Goal: Task Accomplishment & Management: Use online tool/utility

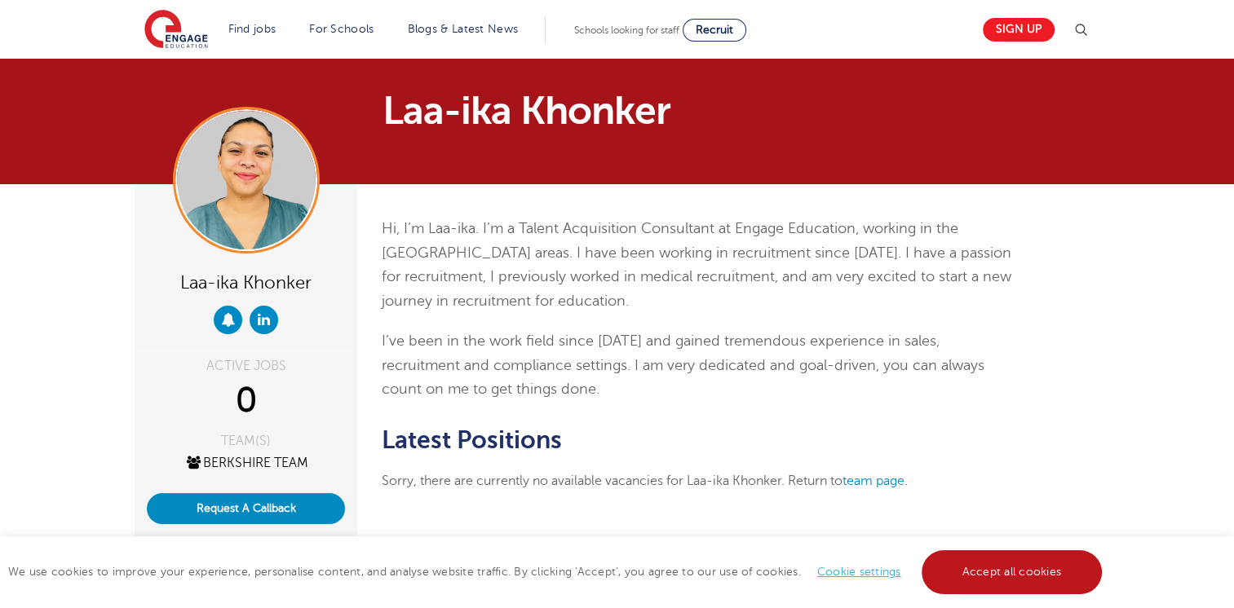
click at [966, 569] on link "Accept all cookies" at bounding box center [1012, 572] width 181 height 44
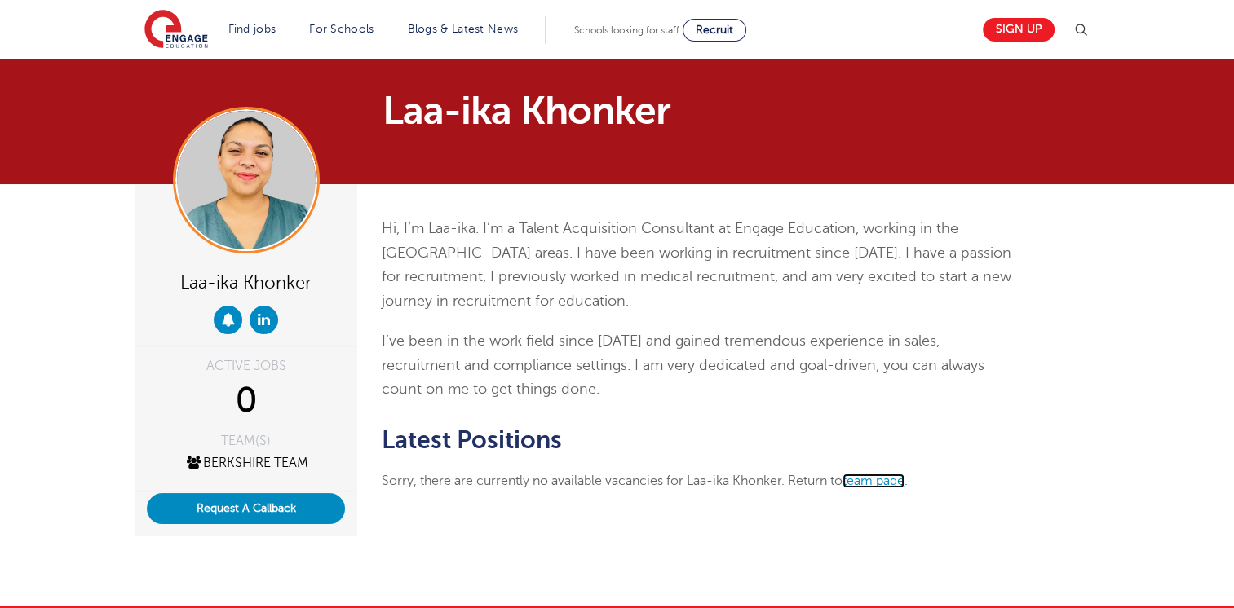
click at [886, 478] on link "team page" at bounding box center [873, 481] width 62 height 15
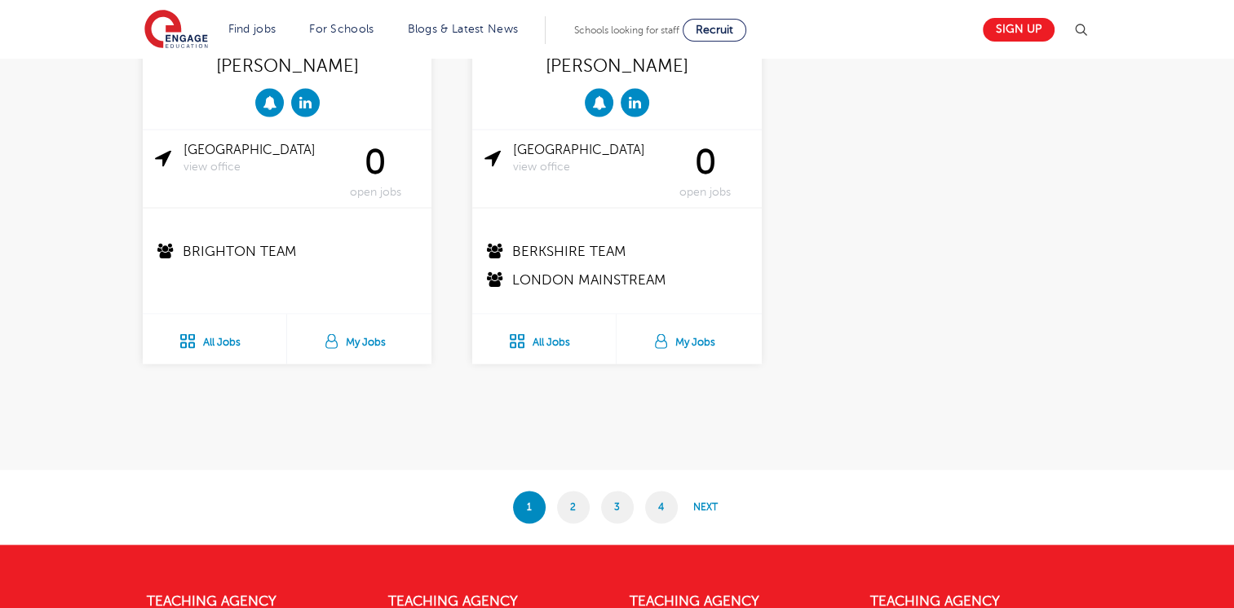
scroll to position [3189, 0]
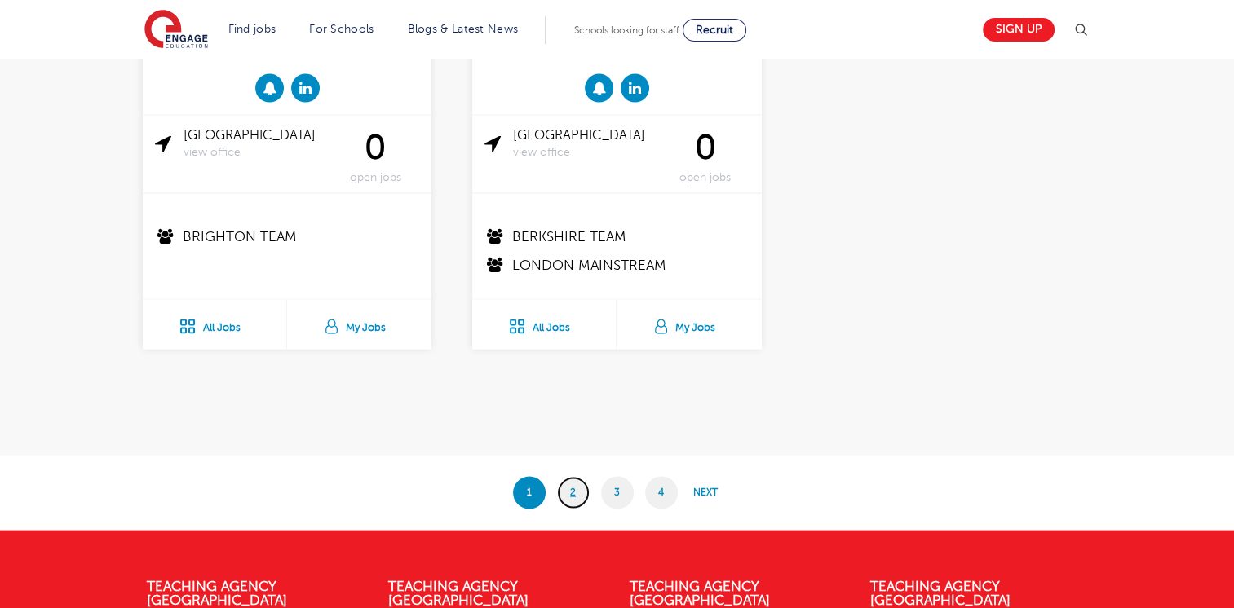
click at [580, 491] on link "2" at bounding box center [573, 493] width 33 height 33
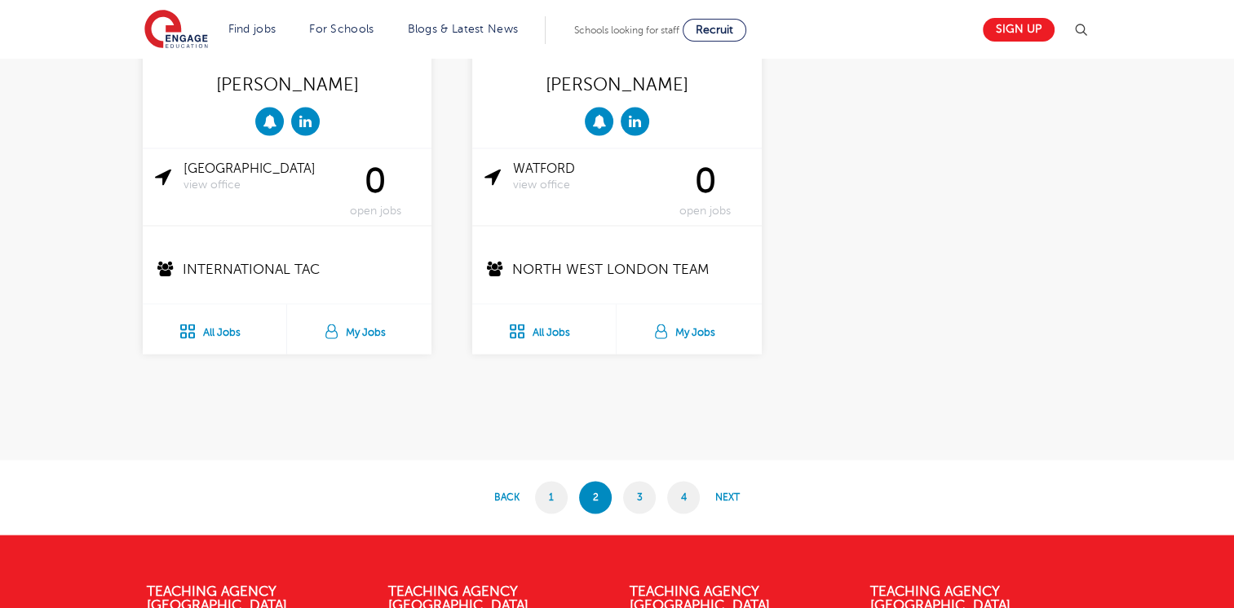
scroll to position [3153, 0]
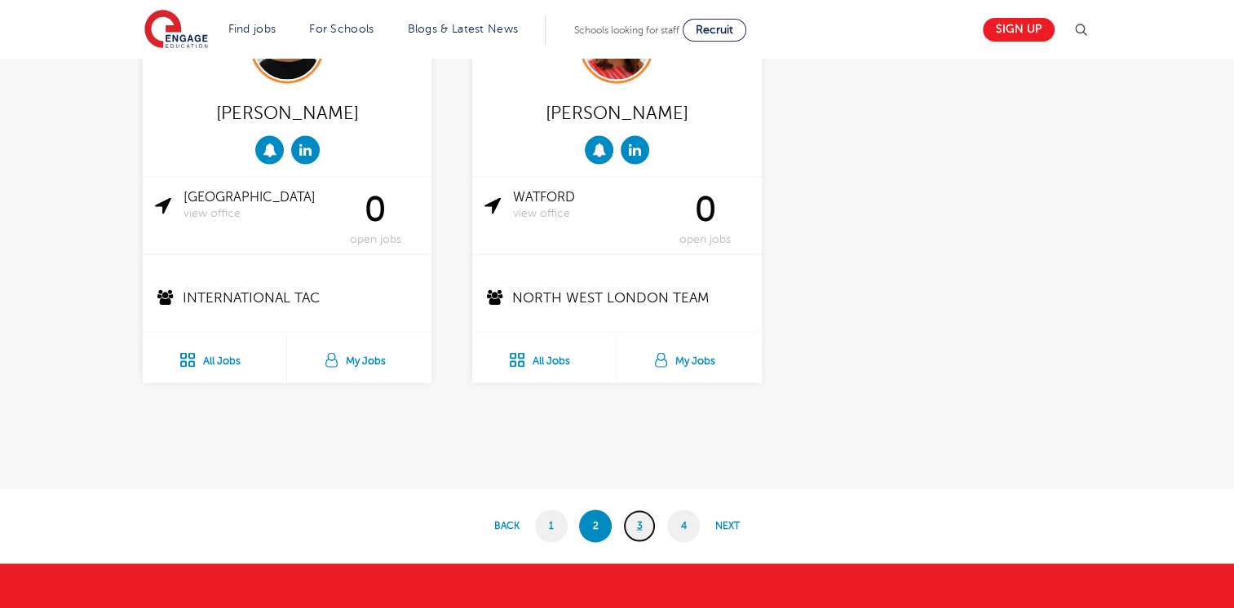
click at [644, 520] on link "3" at bounding box center [639, 527] width 33 height 33
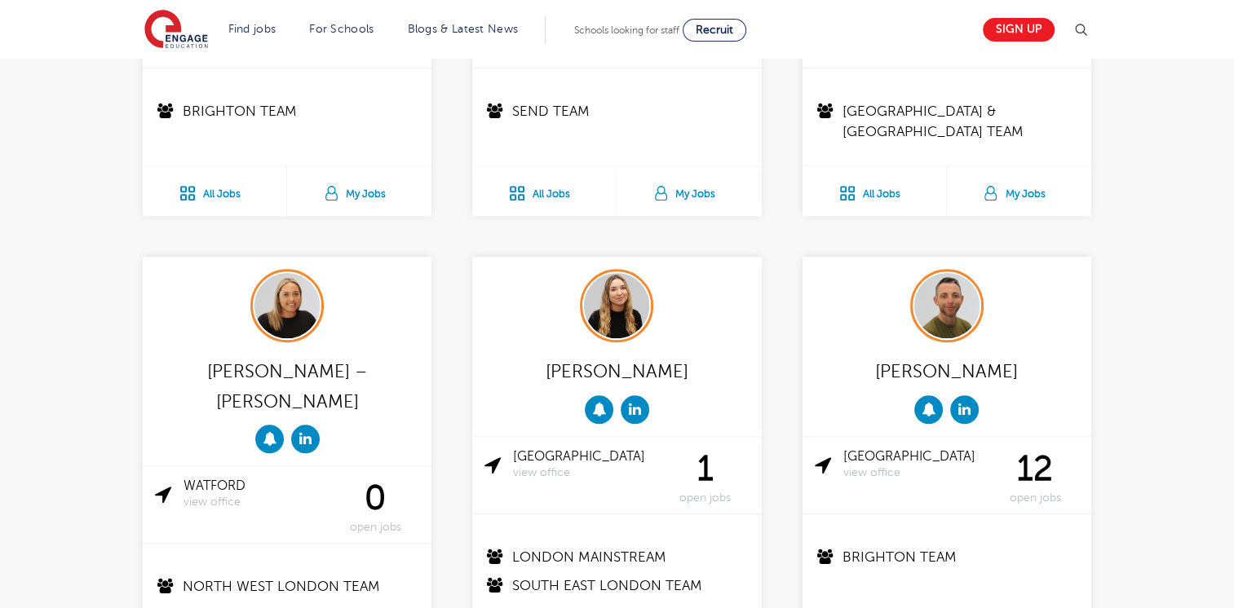
scroll to position [1167, 0]
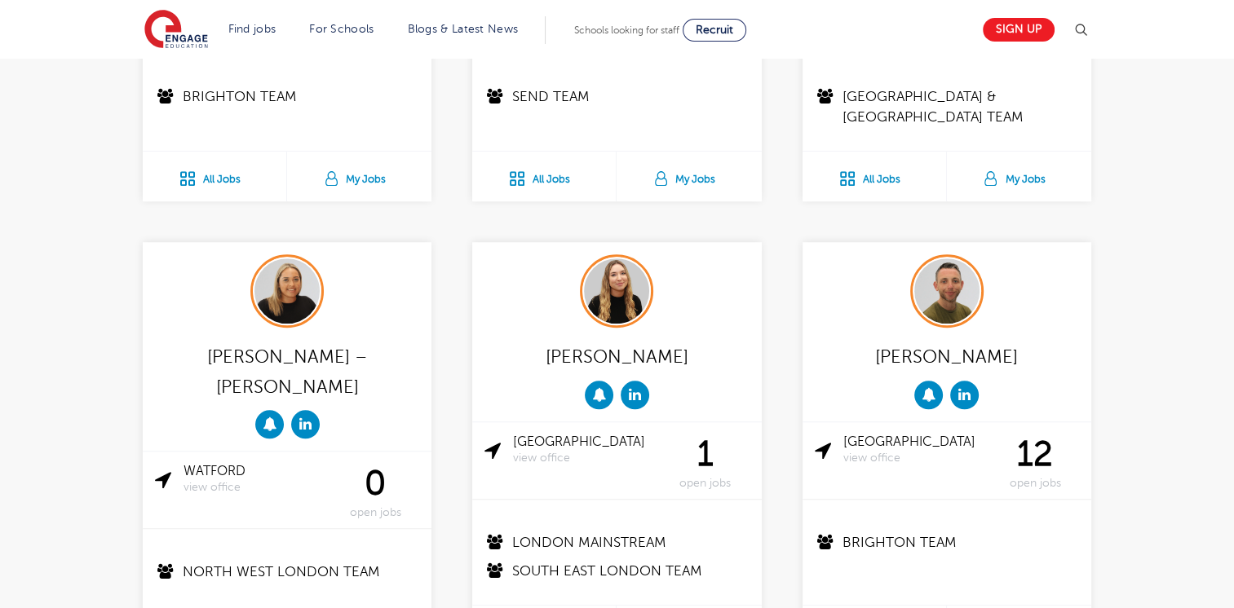
drag, startPoint x: 1223, startPoint y: 204, endPoint x: 1228, endPoint y: 219, distance: 16.2
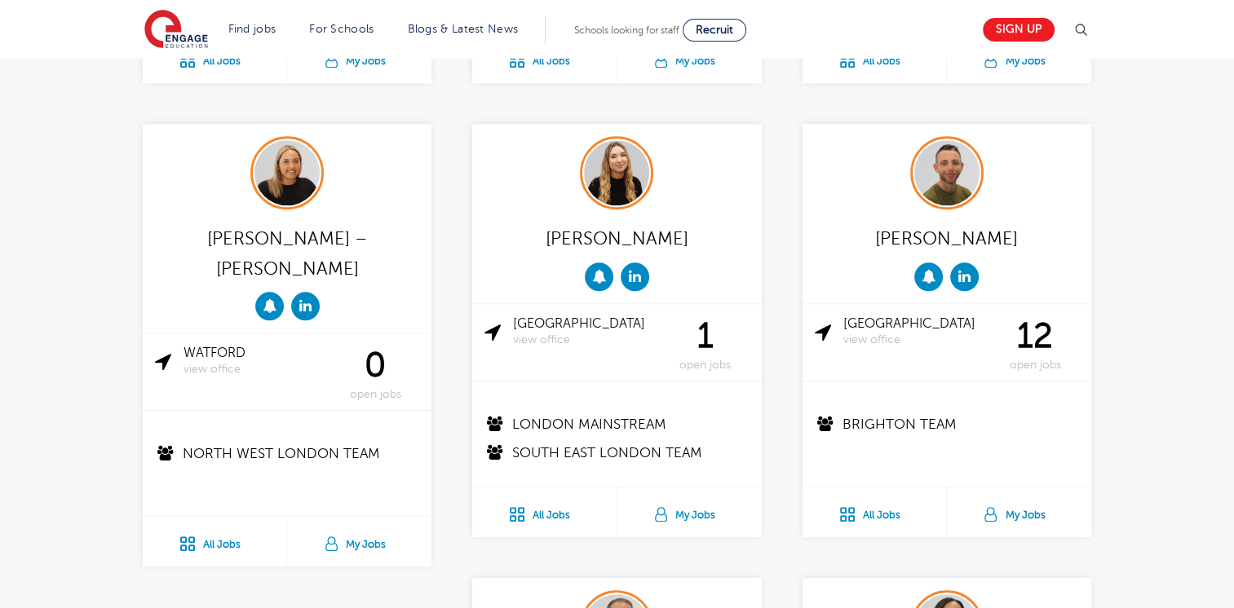
scroll to position [1295, 0]
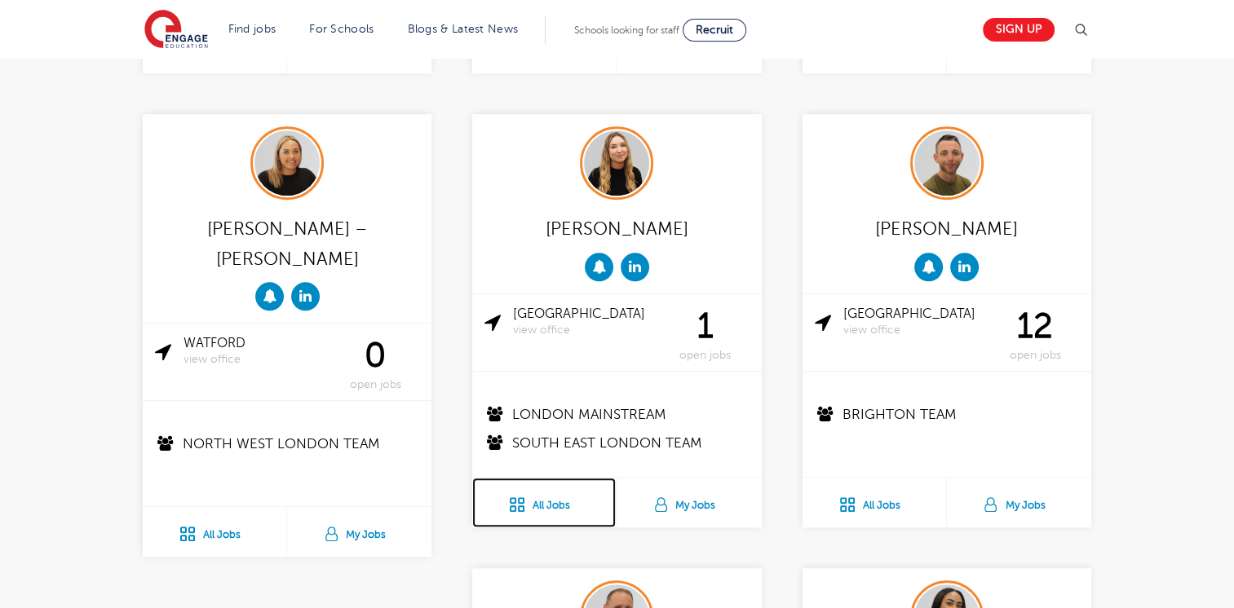
click at [568, 500] on link "All Jobs" at bounding box center [544, 503] width 144 height 50
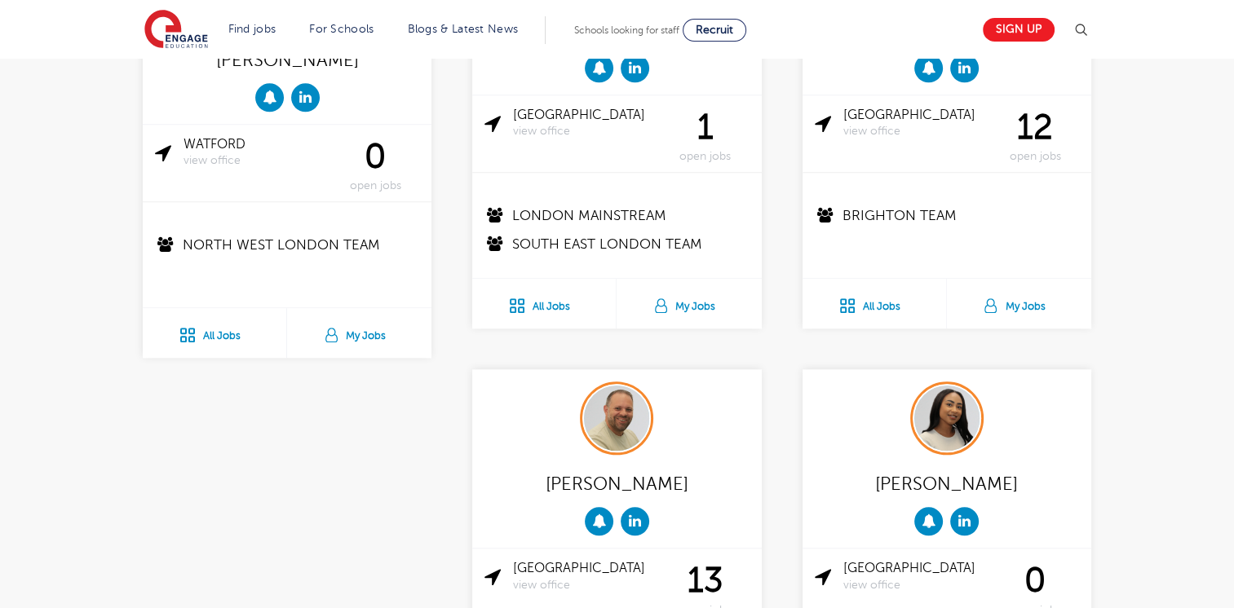
scroll to position [1295, 0]
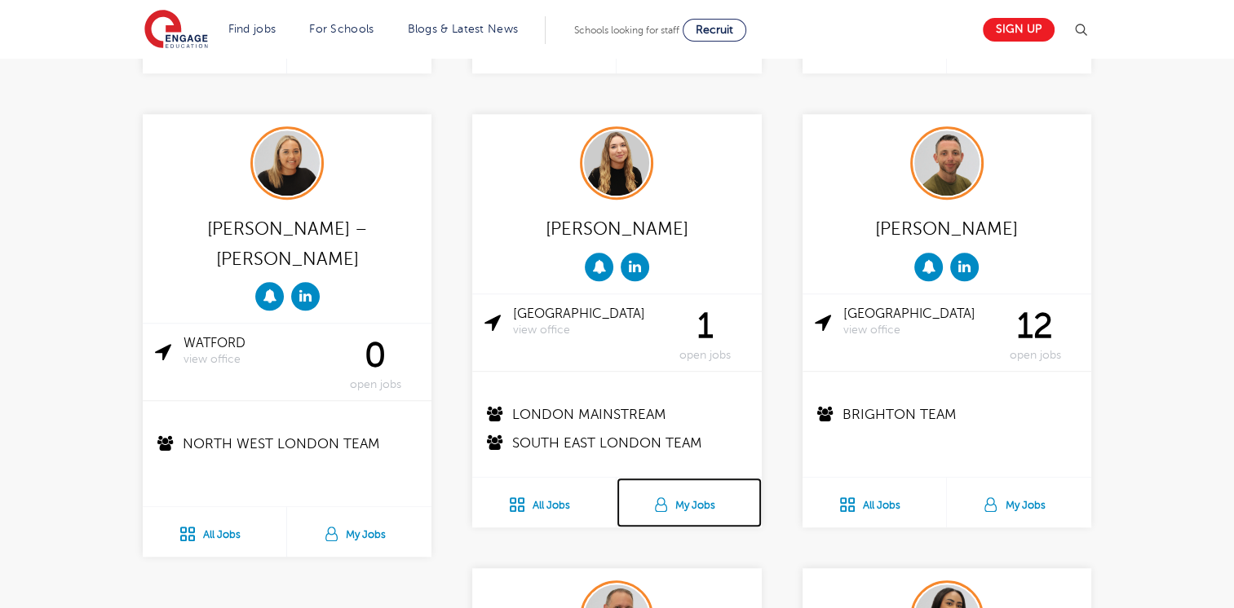
click at [687, 502] on link "My Jobs" at bounding box center [689, 503] width 144 height 50
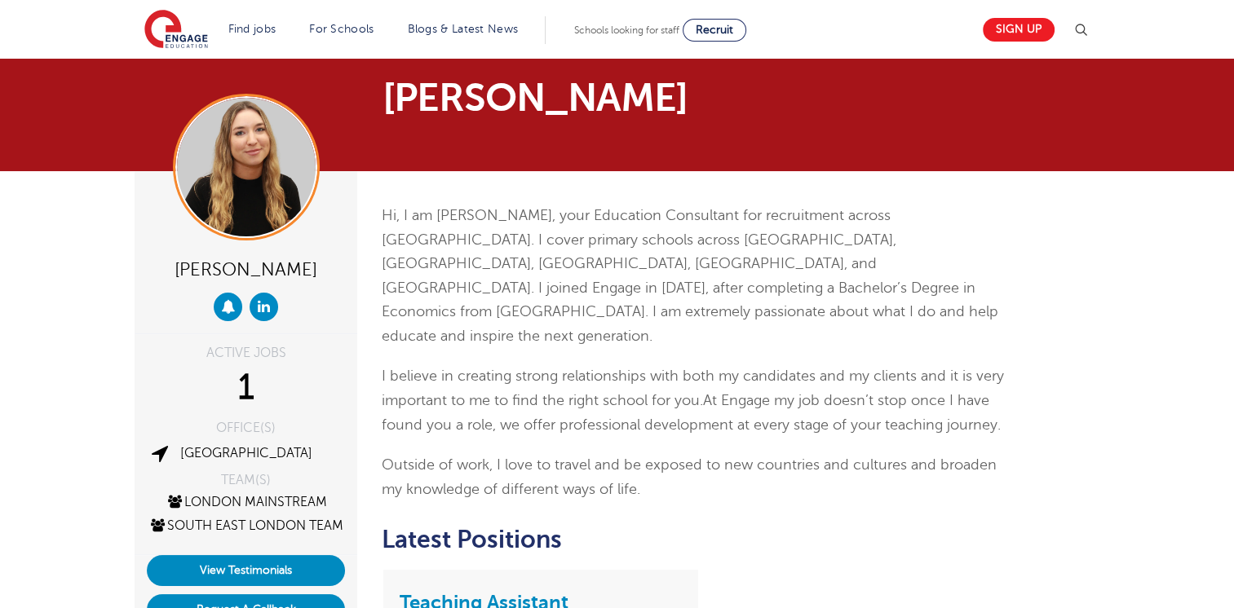
scroll to position [8, 0]
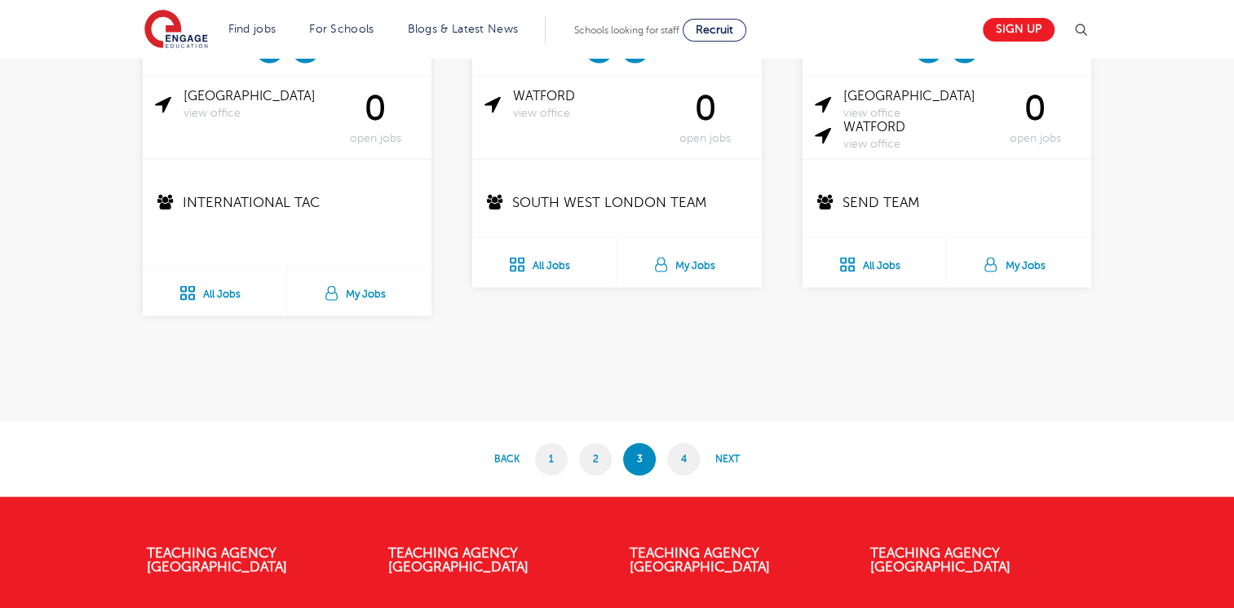
scroll to position [3282, 0]
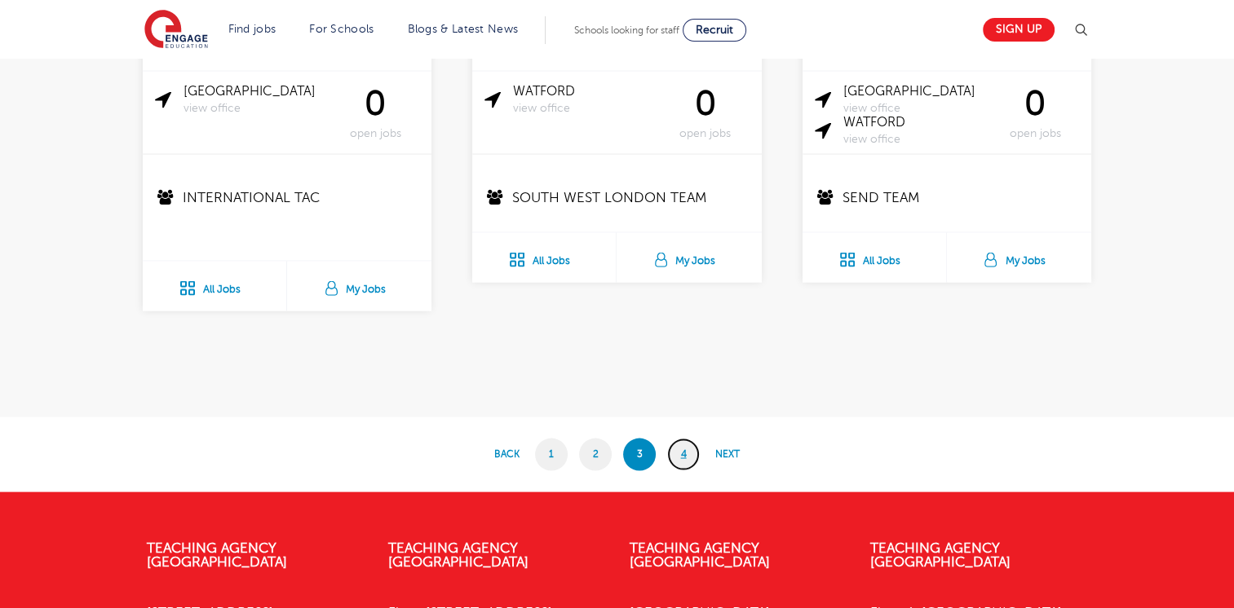
click at [680, 439] on link "4" at bounding box center [683, 455] width 33 height 33
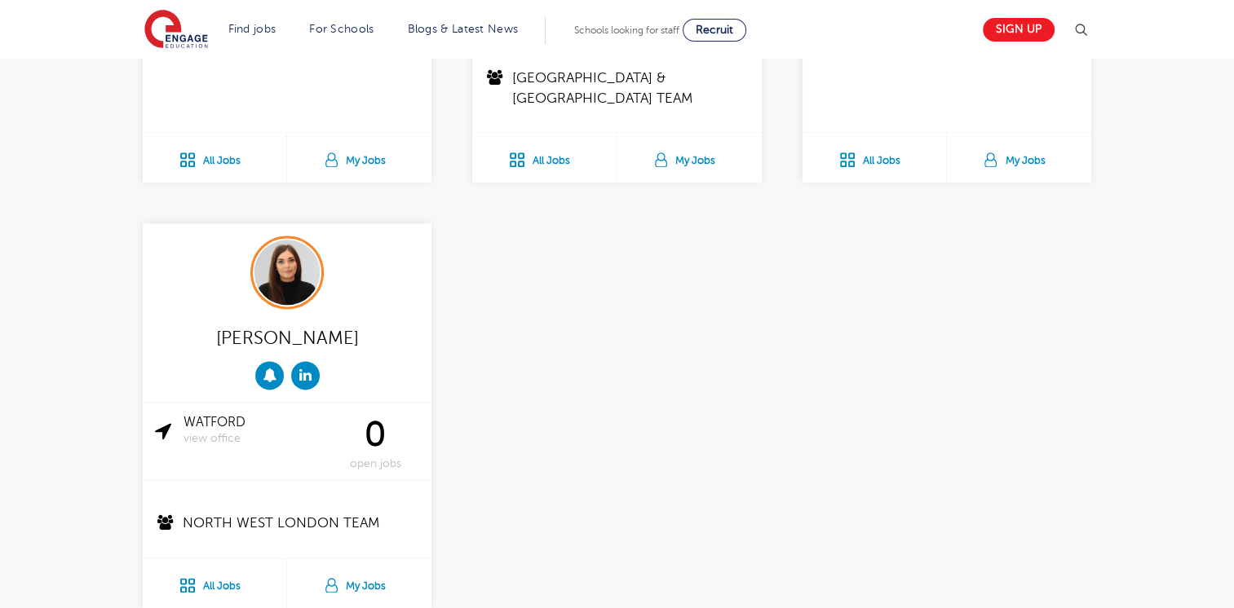
scroll to position [2104, 0]
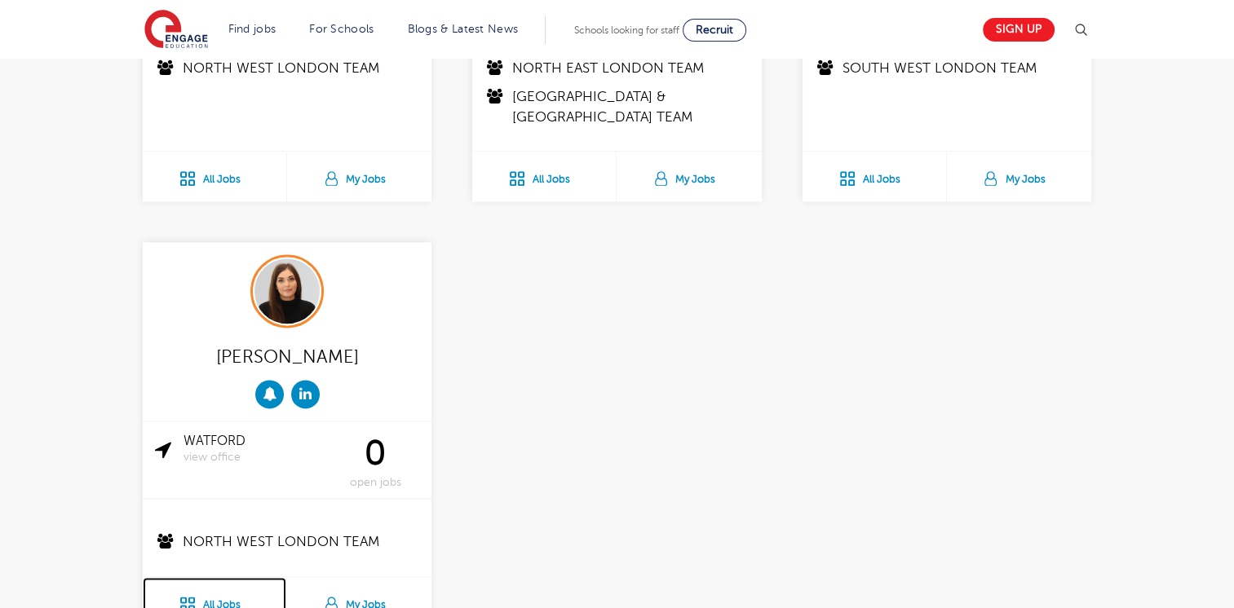
click at [239, 595] on link "All Jobs" at bounding box center [215, 602] width 144 height 50
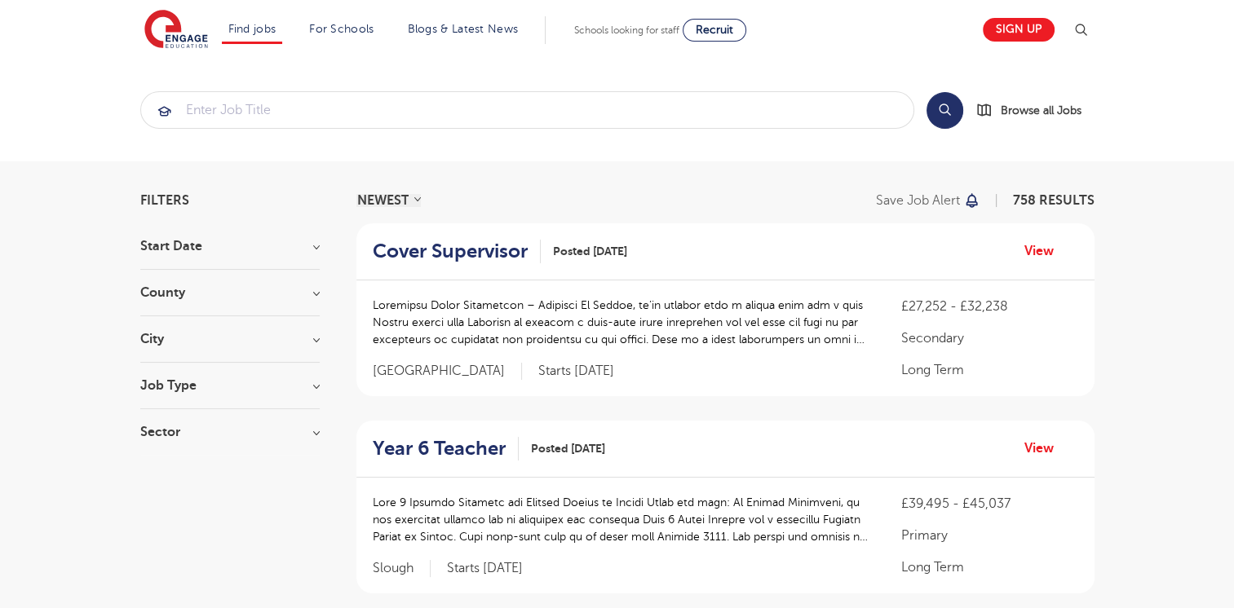
click at [236, 382] on h3 "Job Type" at bounding box center [229, 385] width 179 height 13
click at [157, 418] on div "Long Term 49" at bounding box center [229, 421] width 179 height 25
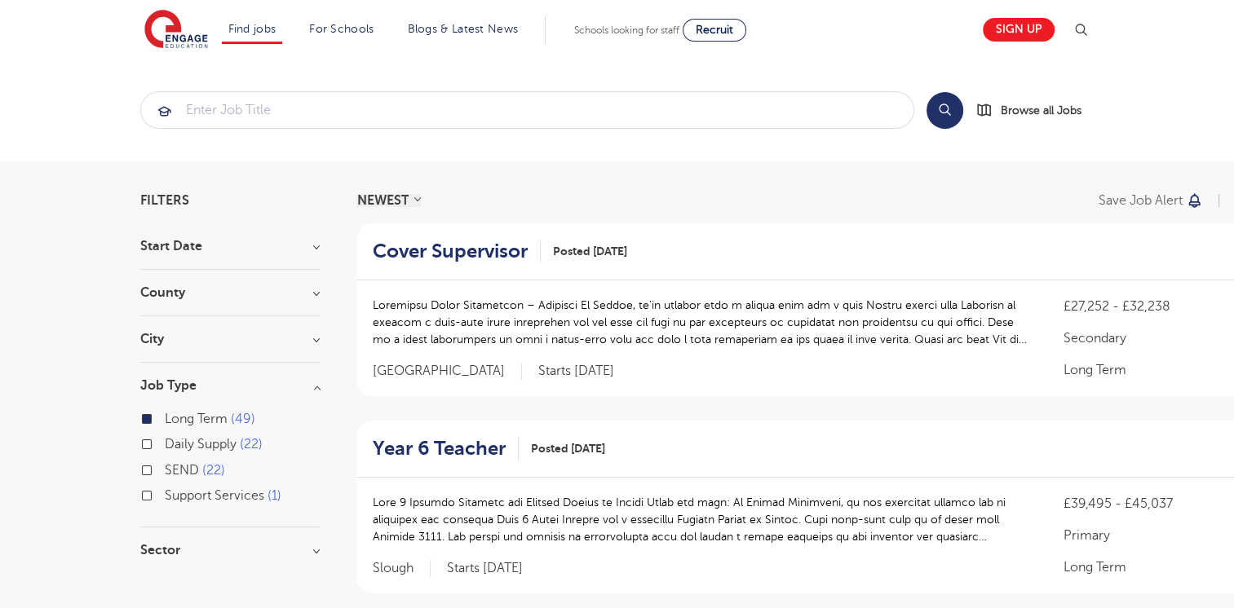
click at [263, 566] on div "Sector Primary 35 Secondary 13 All Through 1 Show more" at bounding box center [229, 558] width 179 height 29
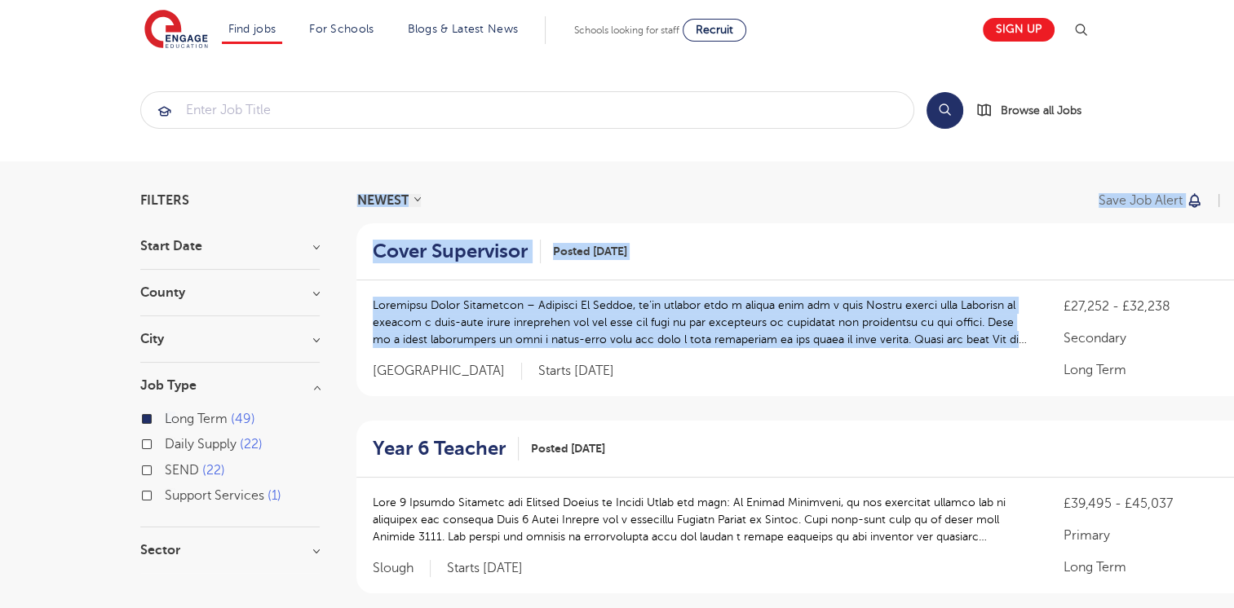
drag, startPoint x: 263, startPoint y: 566, endPoint x: 413, endPoint y: 391, distance: 230.8
drag, startPoint x: 413, startPoint y: 391, endPoint x: 483, endPoint y: 192, distance: 211.0
click at [968, 194] on div "NEWEST OLDEST Save job alert 49 RESULTS" at bounding box center [833, 200] width 954 height 13
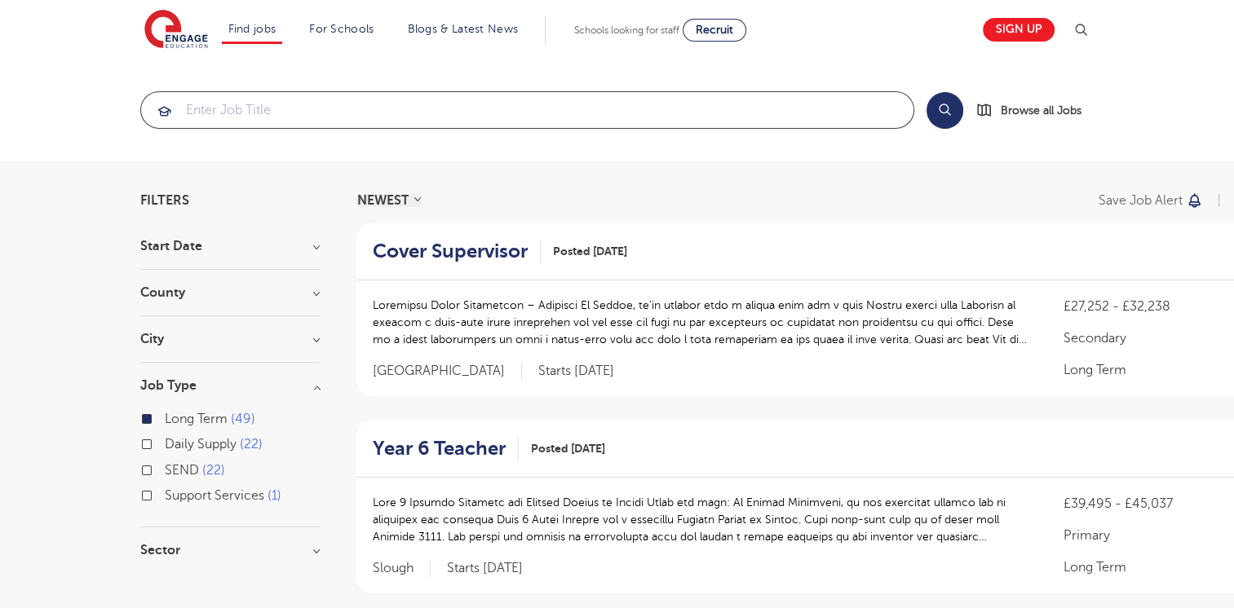
click at [695, 97] on input "search" at bounding box center [527, 110] width 772 height 36
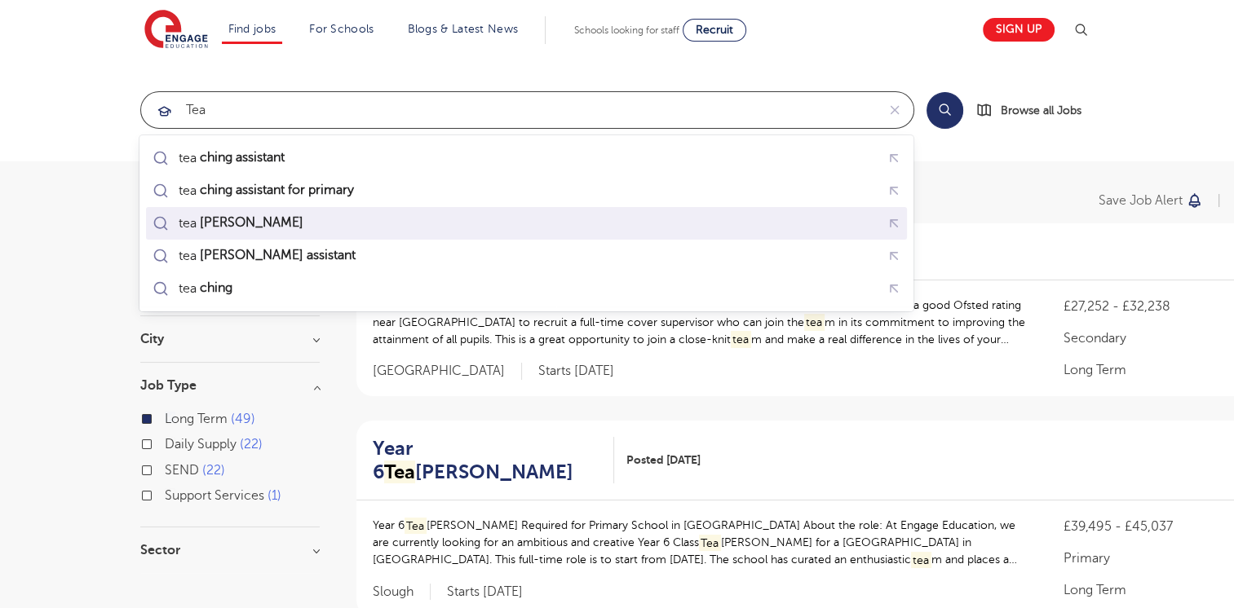
click at [541, 226] on div "tea cher" at bounding box center [526, 222] width 754 height 25
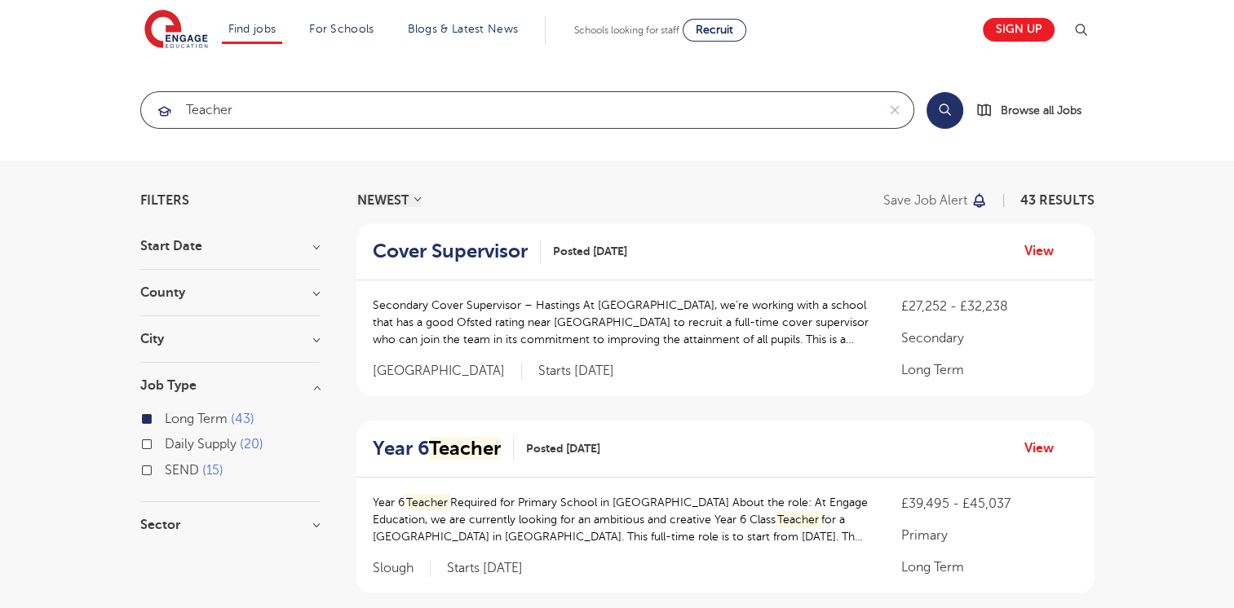
type input "teacher"
click button "Submit" at bounding box center [0, 0] width 0 height 0
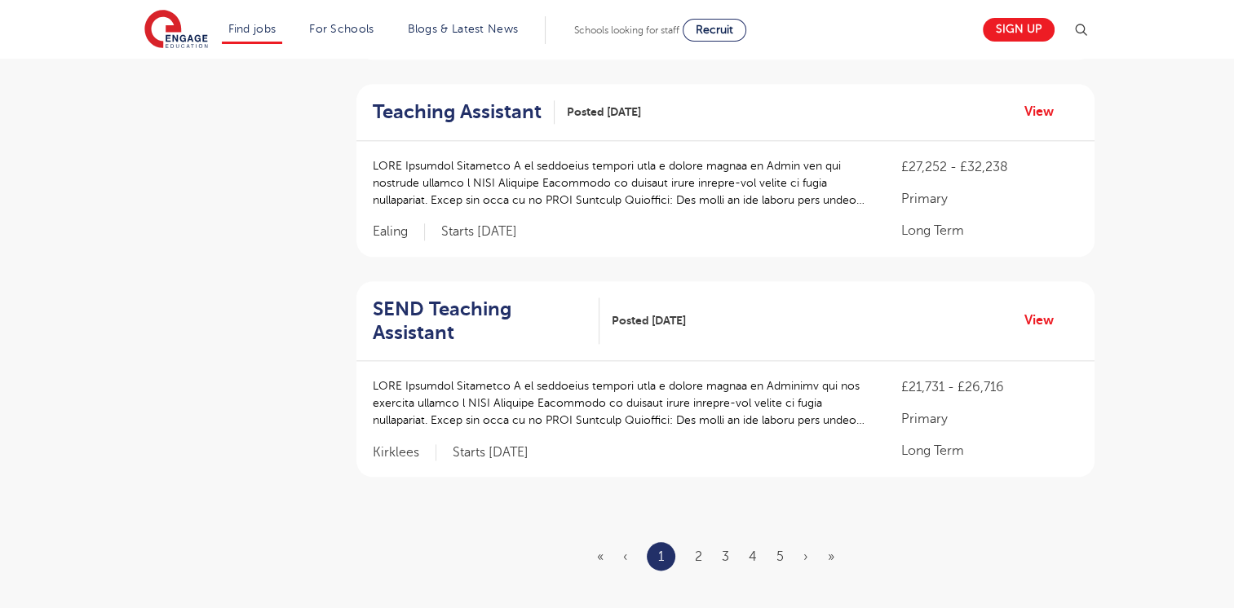
scroll to position [1800, 0]
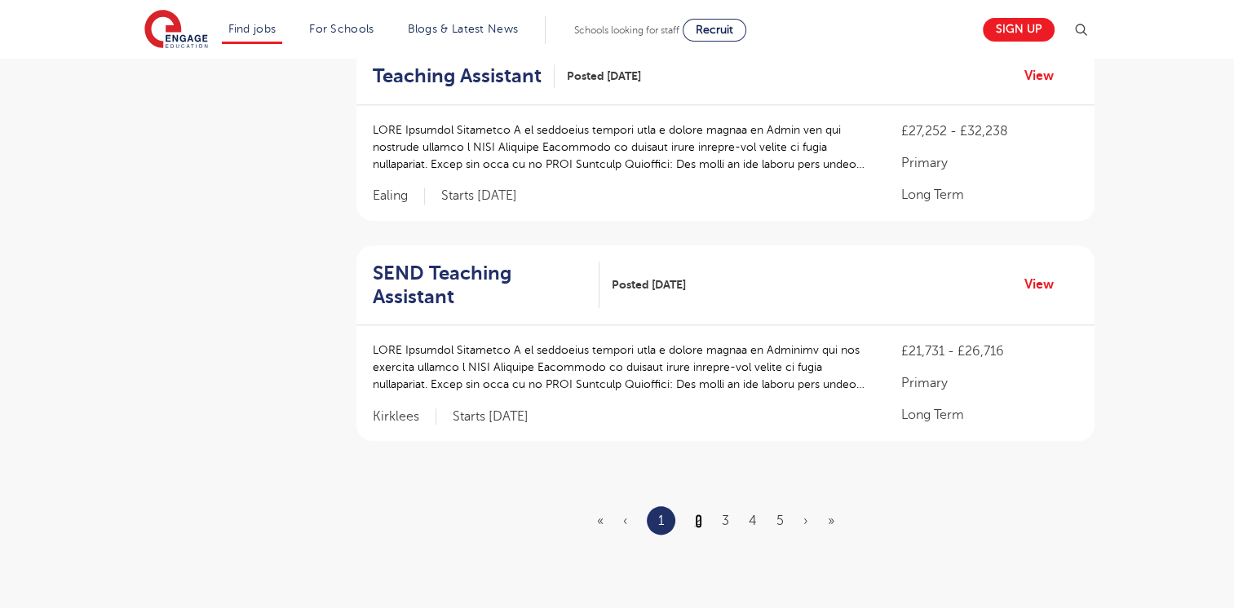
click at [695, 514] on link "2" at bounding box center [698, 521] width 7 height 15
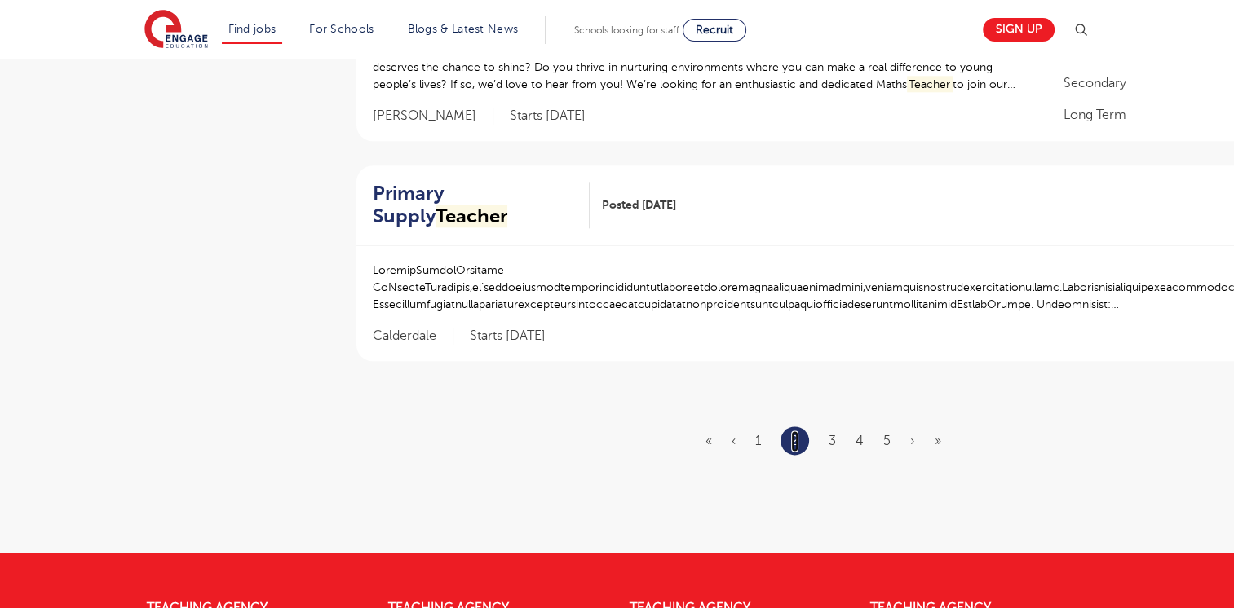
scroll to position [1910, 0]
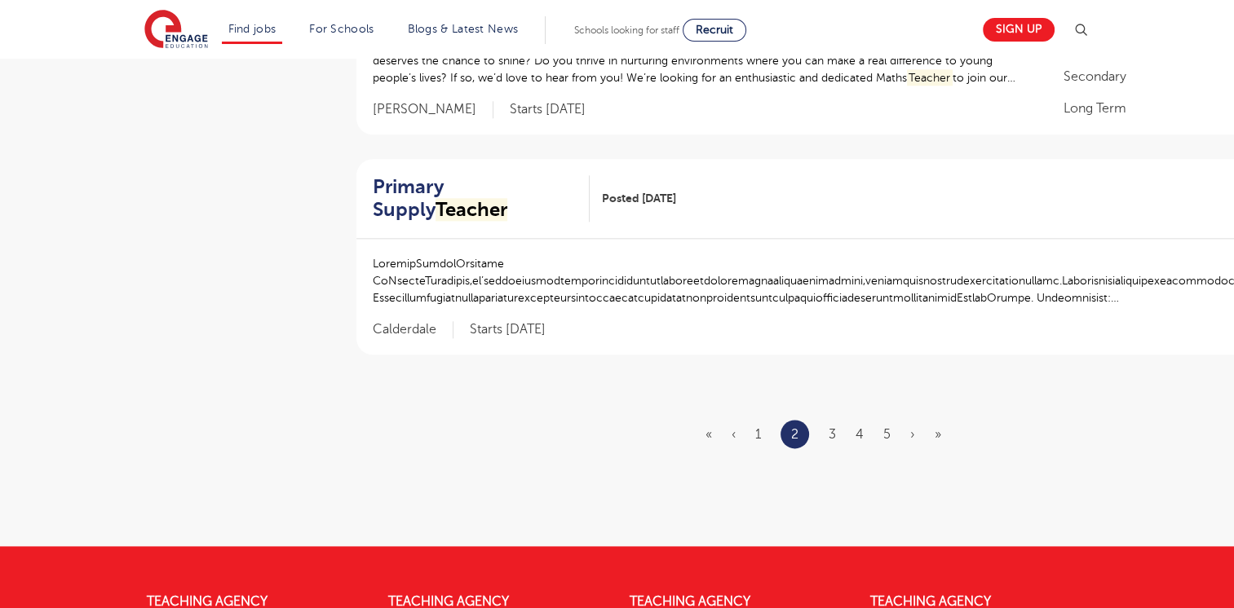
click at [829, 420] on ul "« ‹ 1 2 3 4 5 › »" at bounding box center [832, 434] width 255 height 29
click at [833, 427] on link "3" at bounding box center [832, 434] width 7 height 15
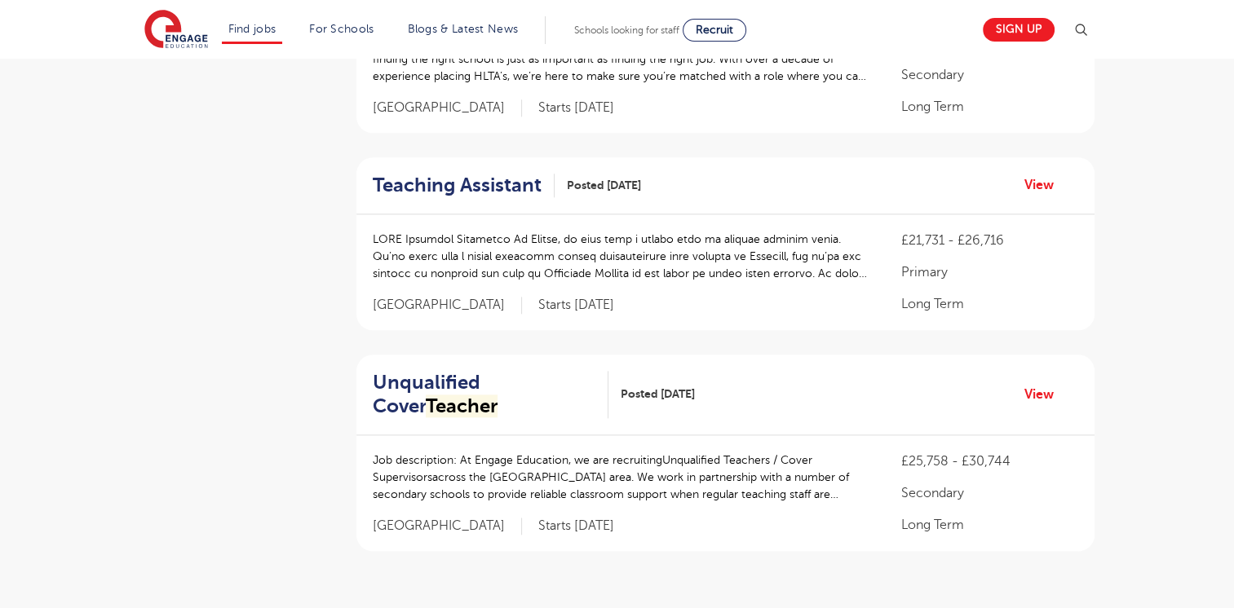
scroll to position [1788, 0]
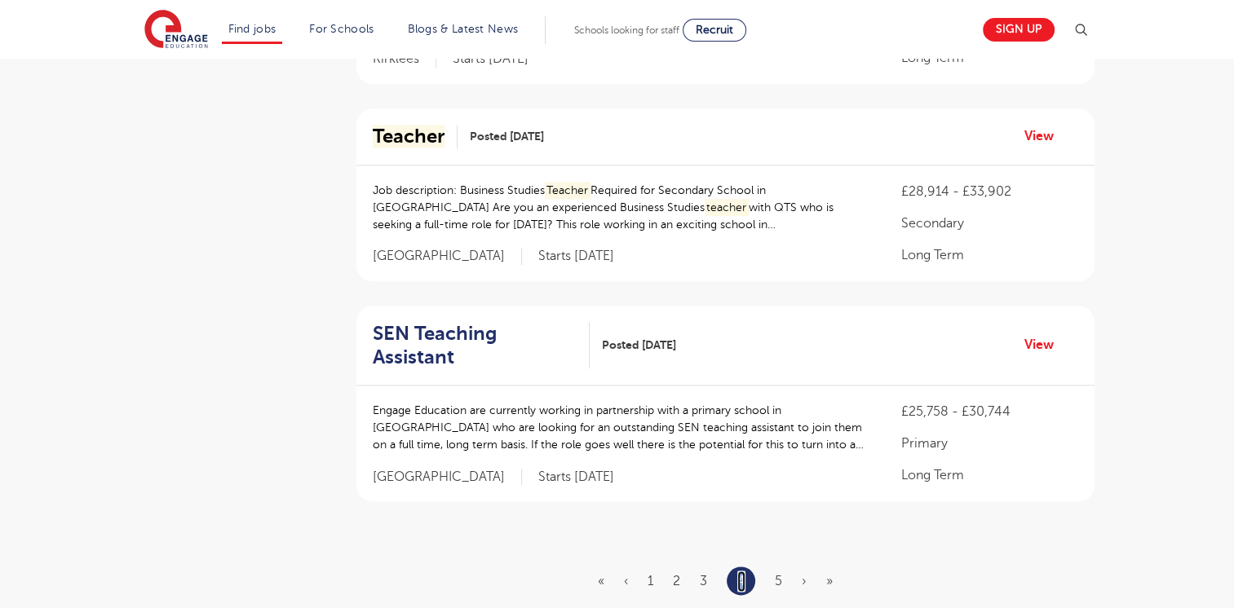
scroll to position [1900, 0]
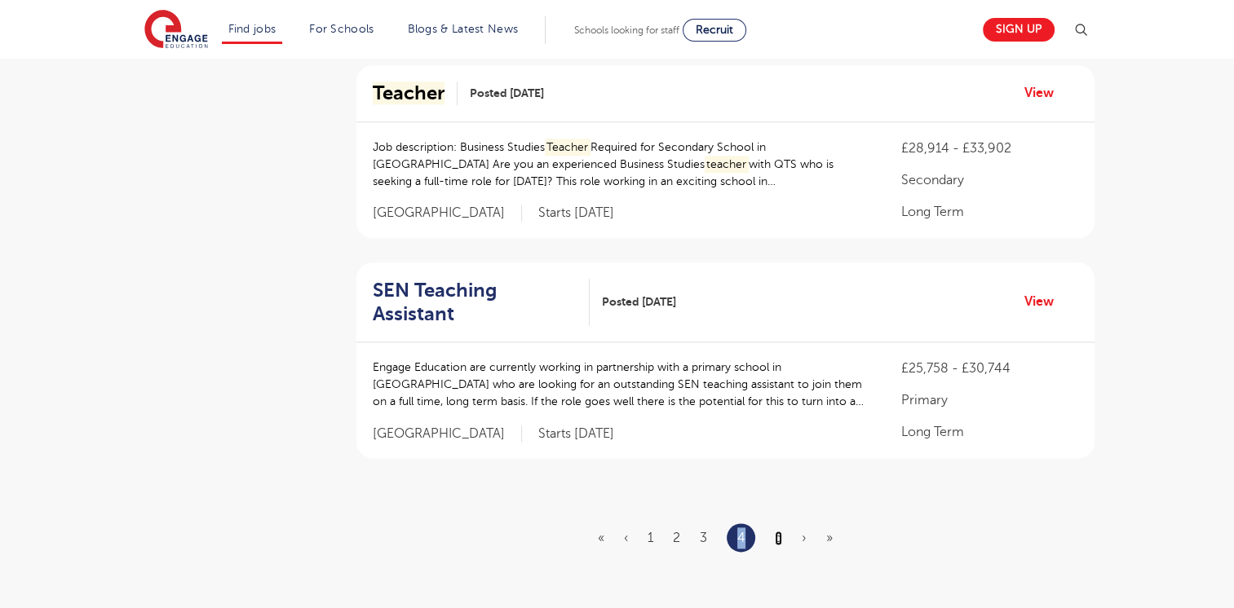
click at [775, 531] on link "5" at bounding box center [778, 538] width 7 height 15
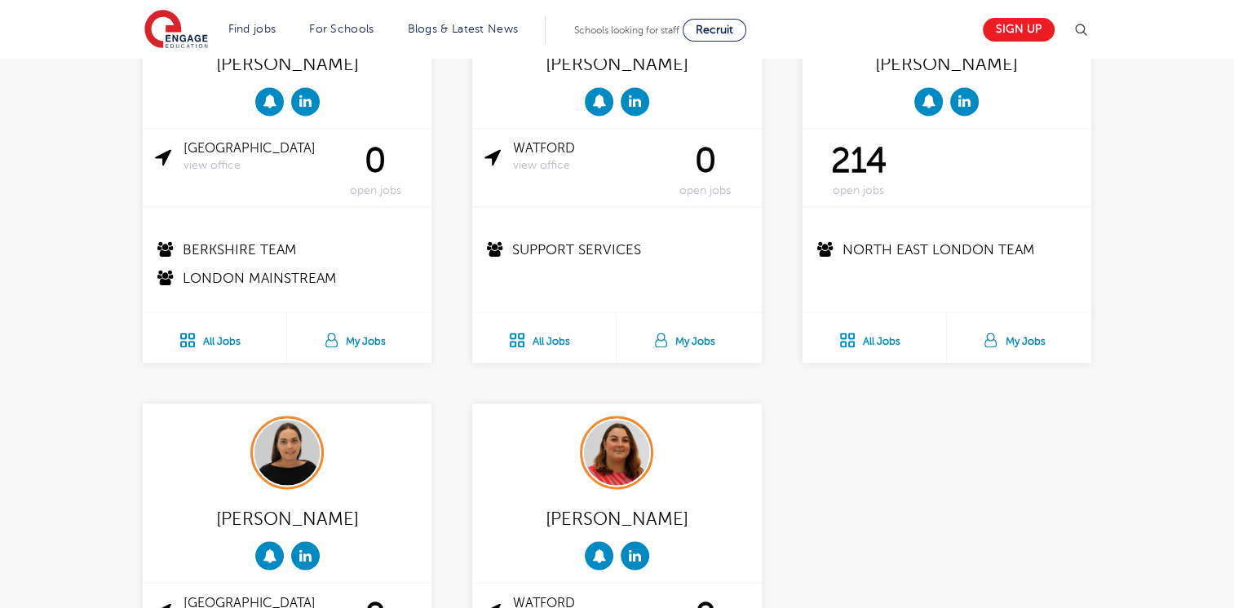
scroll to position [3153, 0]
